Goal: Check status: Check status

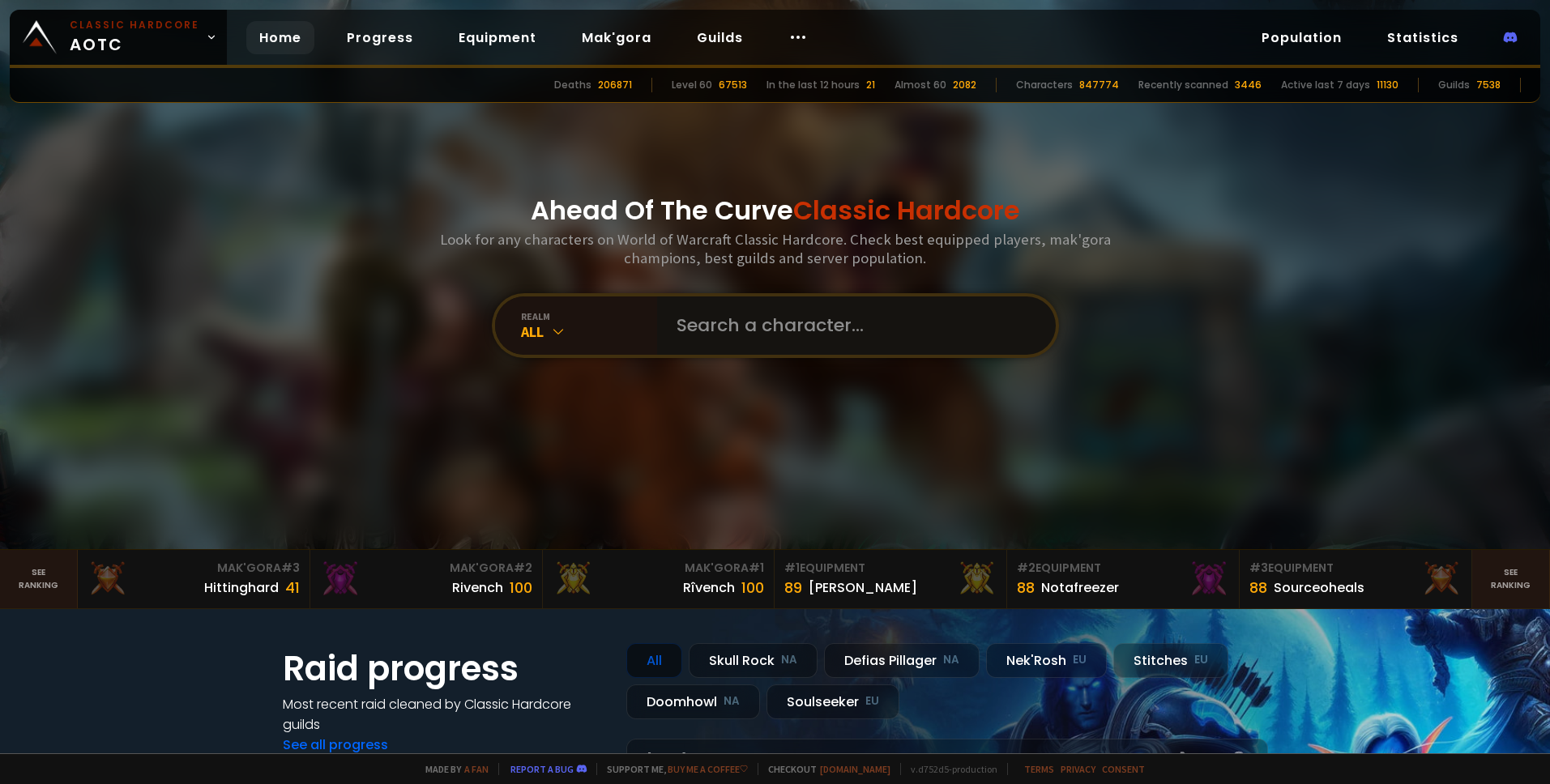
click at [777, 328] on input "text" at bounding box center [851, 325] width 369 height 58
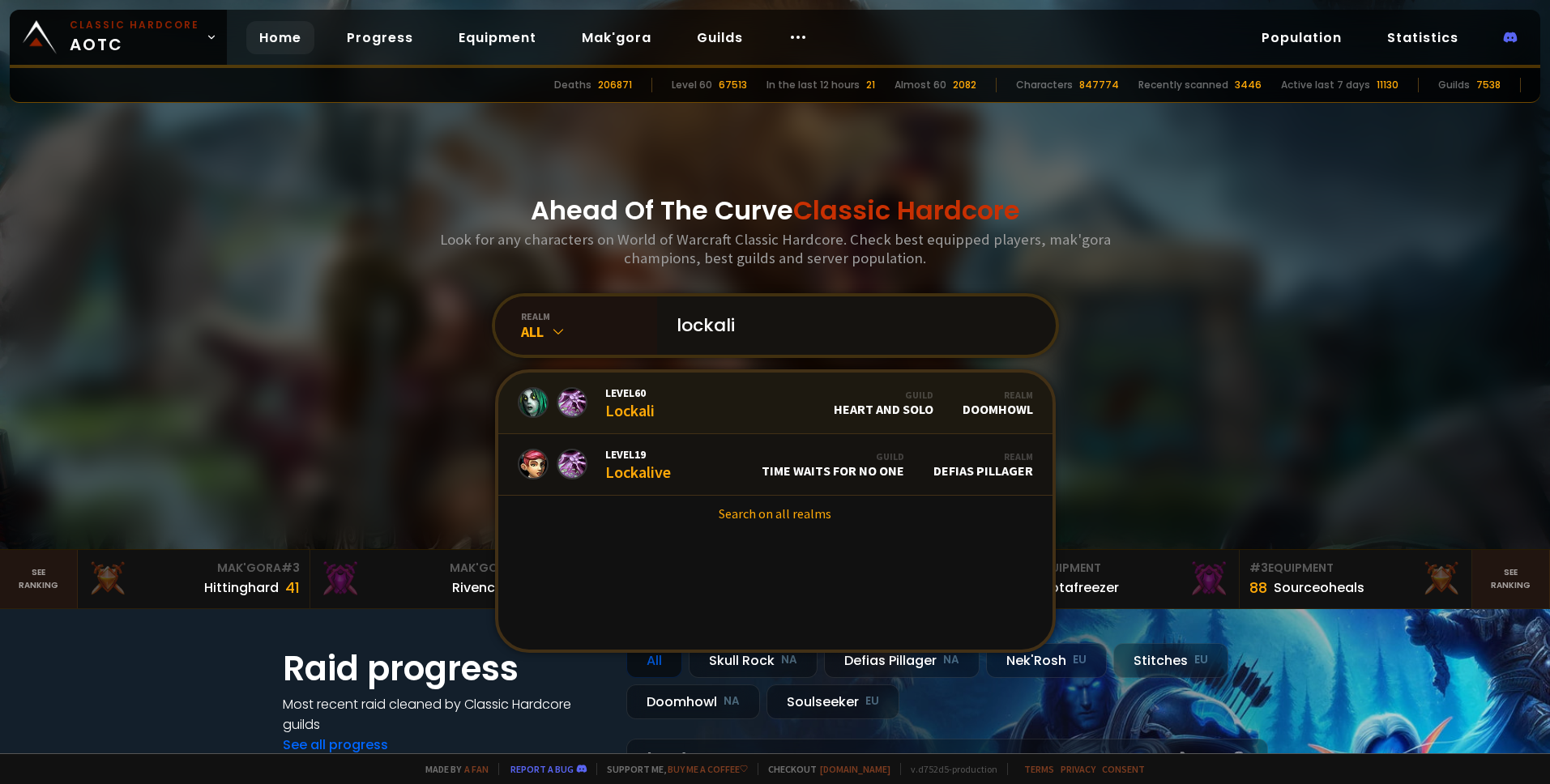
type input "lockali"
click at [782, 403] on link "Level 60 Lockali Guild Heart and Solo Realm Doomhowl" at bounding box center [775, 403] width 554 height 62
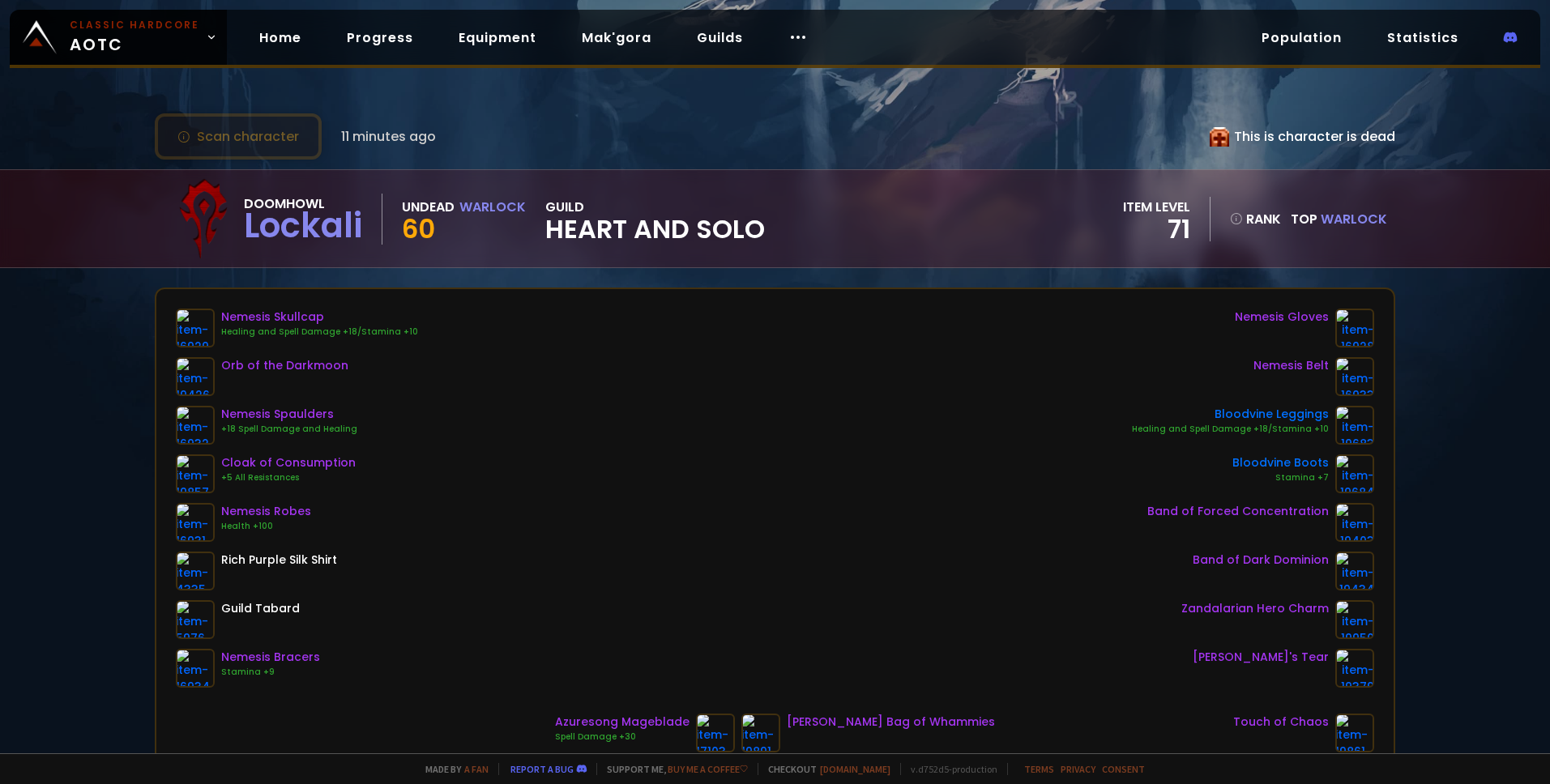
click at [270, 122] on button "Scan character" at bounding box center [238, 136] width 167 height 46
click at [232, 124] on button "Scan character" at bounding box center [238, 136] width 167 height 46
click at [242, 128] on button "Scan character" at bounding box center [238, 136] width 167 height 46
click at [286, 27] on link "Home" at bounding box center [280, 37] width 68 height 33
